Goal: Task Accomplishment & Management: Use online tool/utility

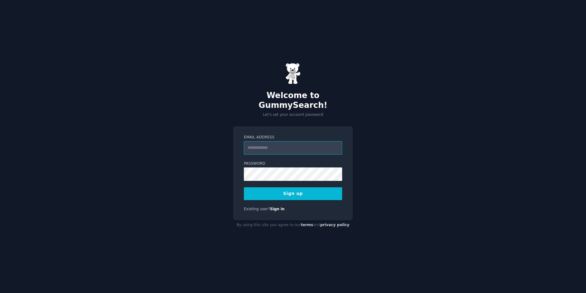
click at [281, 145] on input "Email Address" at bounding box center [293, 147] width 98 height 13
type input "**********"
click at [299, 187] on button "Sign up" at bounding box center [293, 193] width 98 height 13
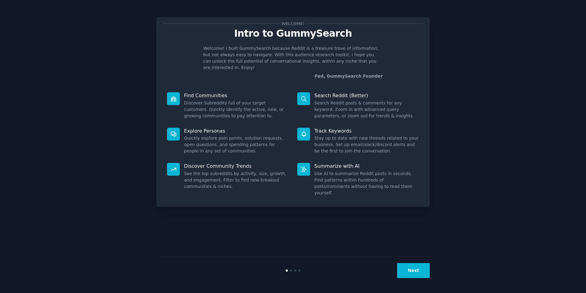
click at [413, 270] on button "Next" at bounding box center [413, 270] width 33 height 15
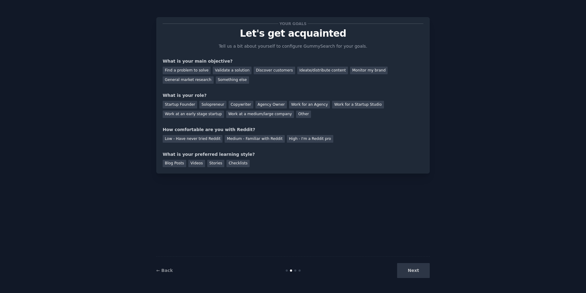
click at [414, 270] on div "Next" at bounding box center [383, 270] width 91 height 15
click at [221, 70] on div "Validate a solution" at bounding box center [232, 70] width 39 height 8
click at [194, 73] on div "Find a problem to solve" at bounding box center [187, 70] width 48 height 8
click at [225, 69] on div "Validate a solution" at bounding box center [232, 70] width 39 height 8
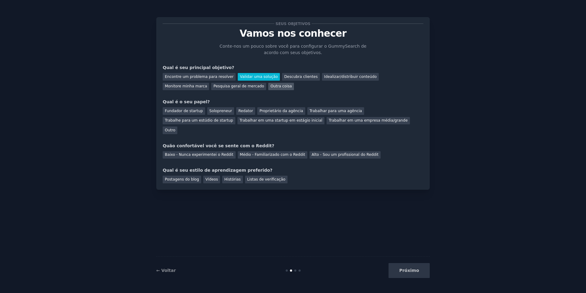
click at [268, 89] on div "Outra coisa" at bounding box center [281, 87] width 26 height 8
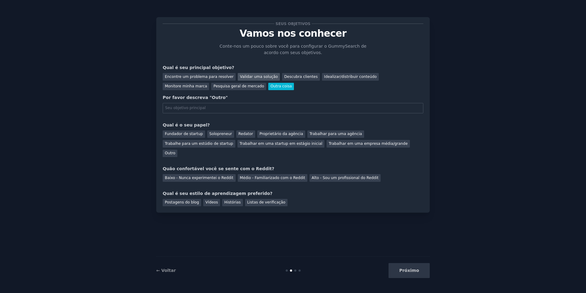
click at [240, 77] on font "Validar uma solução" at bounding box center [259, 76] width 38 height 4
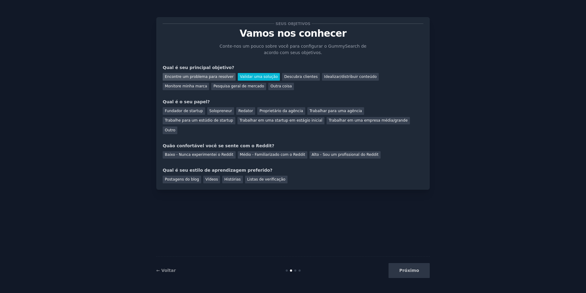
click at [208, 75] on font "Encontre um problema para resolver" at bounding box center [199, 76] width 69 height 4
click at [217, 110] on font "Solopreneur" at bounding box center [220, 111] width 23 height 4
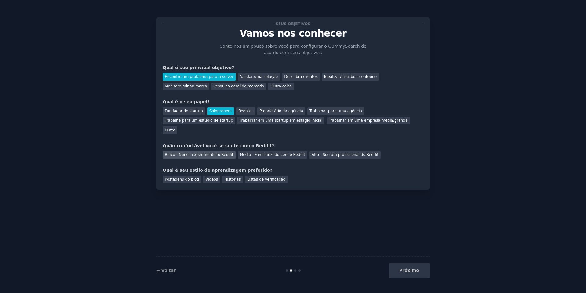
click at [210, 152] on font "Baixo - Nunca experimentei o Reddit" at bounding box center [199, 154] width 69 height 4
click at [178, 175] on div "Postagens do blog" at bounding box center [182, 179] width 38 height 8
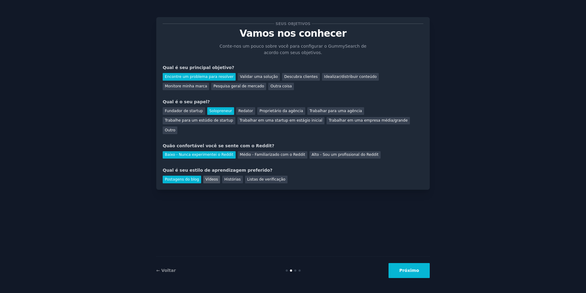
click at [208, 177] on font "Vídeos" at bounding box center [211, 179] width 13 height 4
click at [186, 177] on font "Postagens do blog" at bounding box center [182, 179] width 34 height 4
click at [404, 270] on font "Próximo" at bounding box center [409, 270] width 20 height 5
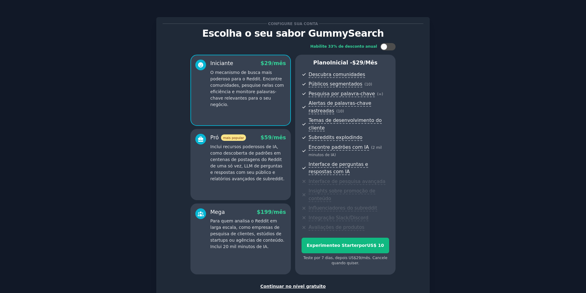
click at [289, 283] on font "Continuar no nível gratuito" at bounding box center [292, 285] width 65 height 5
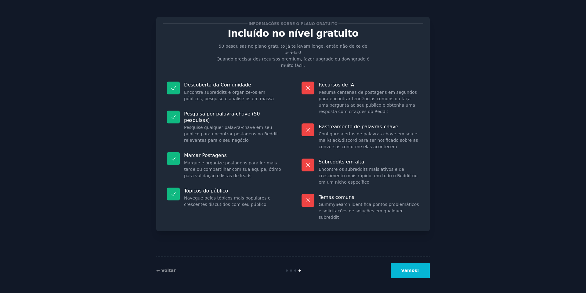
click at [405, 271] on font "Vamos!" at bounding box center [410, 270] width 18 height 5
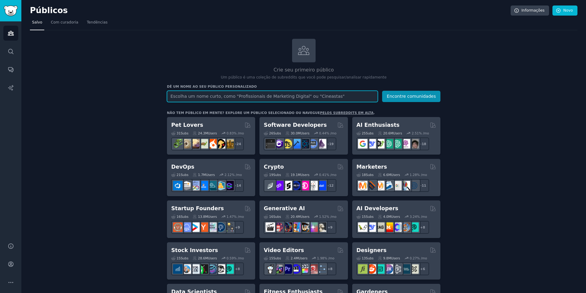
click at [253, 94] on input "text" at bounding box center [272, 96] width 211 height 11
click at [262, 93] on input "text" at bounding box center [277, 96] width 221 height 11
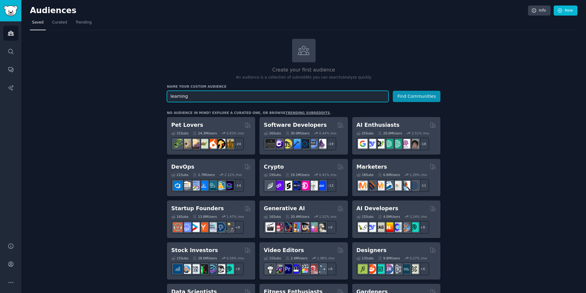
click at [393, 91] on button "Find Communities" at bounding box center [417, 96] width 48 height 11
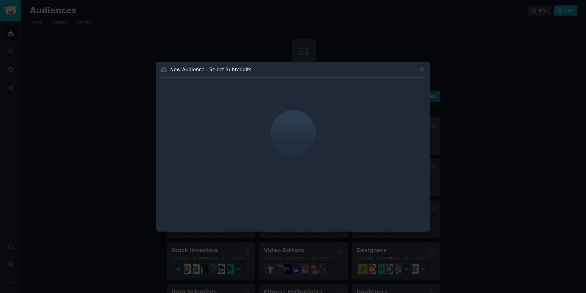
click at [417, 69] on div "New Audience - Select Subreddits" at bounding box center [292, 72] width 265 height 12
click at [419, 69] on icon at bounding box center [422, 69] width 6 height 6
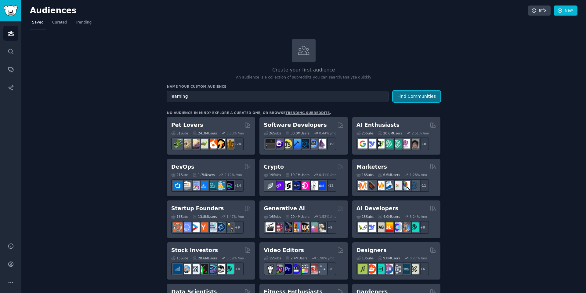
click at [410, 96] on button "Find Communities" at bounding box center [417, 96] width 48 height 11
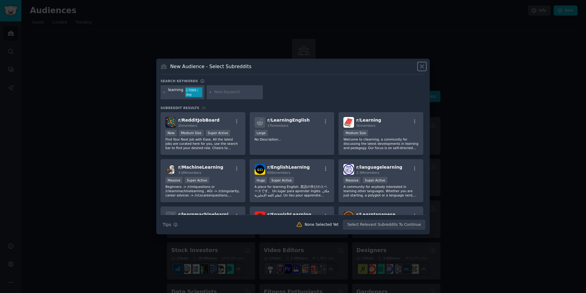
click at [425, 64] on icon at bounding box center [422, 66] width 6 height 6
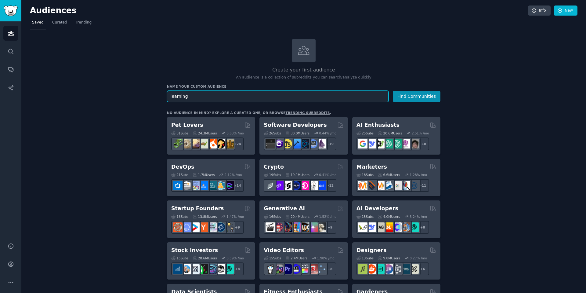
click at [217, 95] on input "learning" at bounding box center [277, 96] width 221 height 11
type input "learning study"
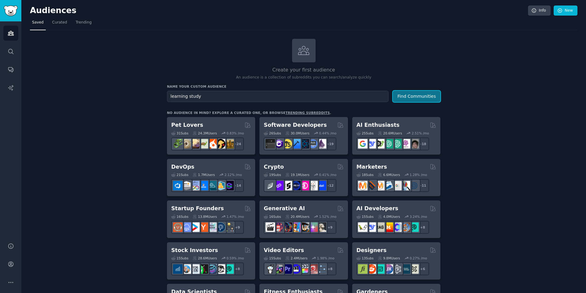
click at [412, 99] on button "Find Communities" at bounding box center [417, 96] width 48 height 11
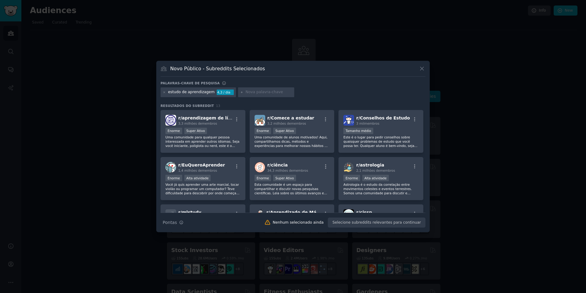
click at [311, 83] on div "Palavras-chave de pesquisa" at bounding box center [292, 84] width 265 height 6
